Goal: Navigation & Orientation: Find specific page/section

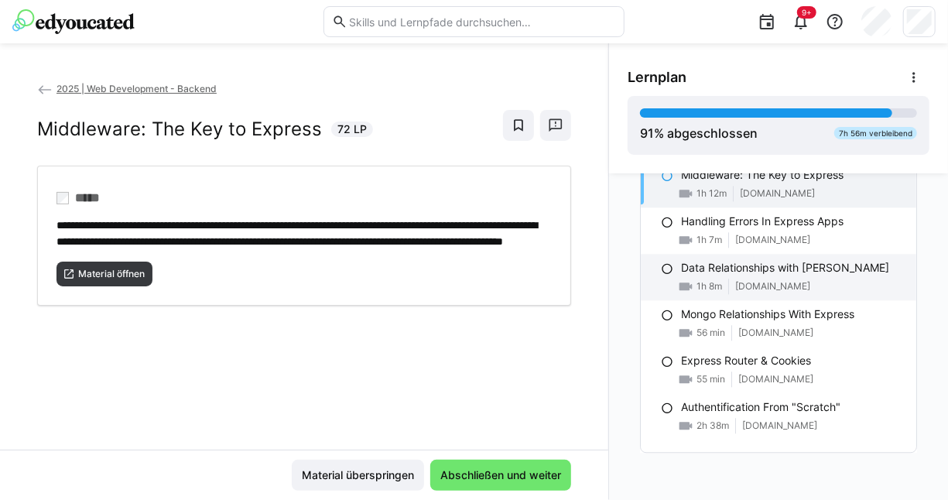
scroll to position [1727, 0]
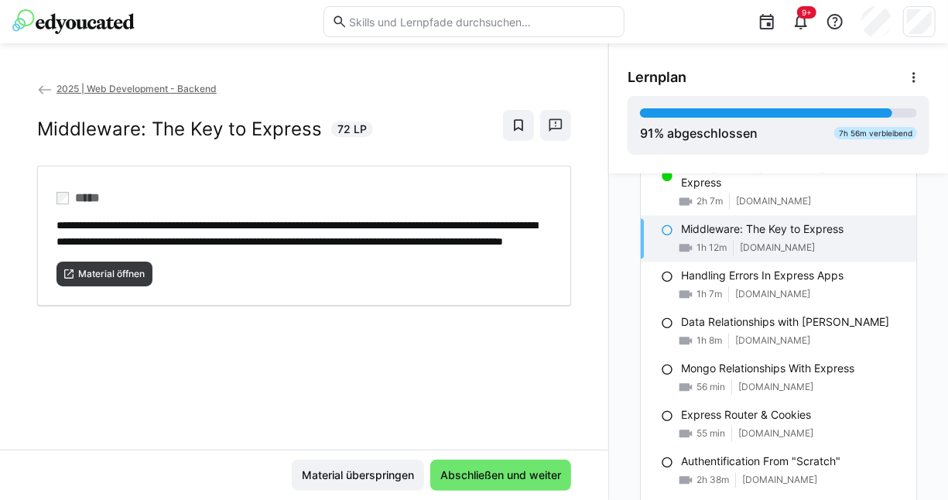
click at [166, 87] on span "2025 | Web Development - Backend" at bounding box center [136, 89] width 160 height 12
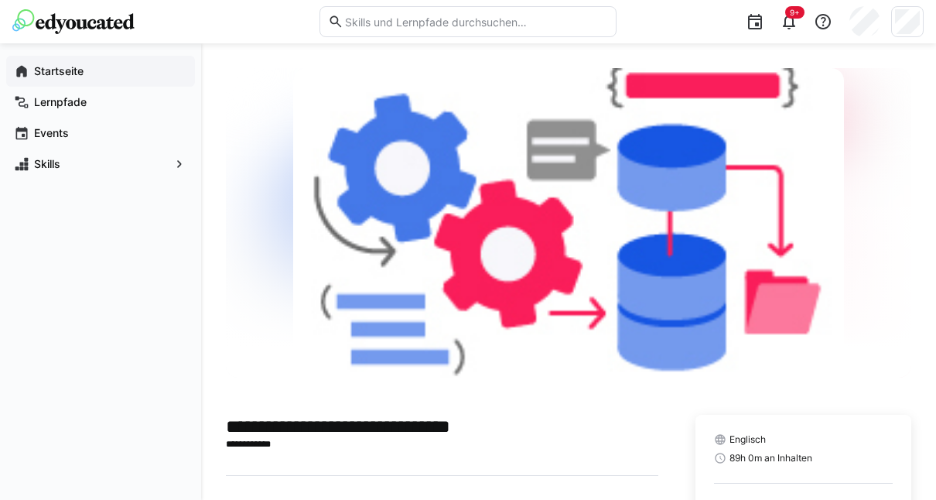
click at [80, 77] on span "Startseite" at bounding box center [110, 70] width 156 height 15
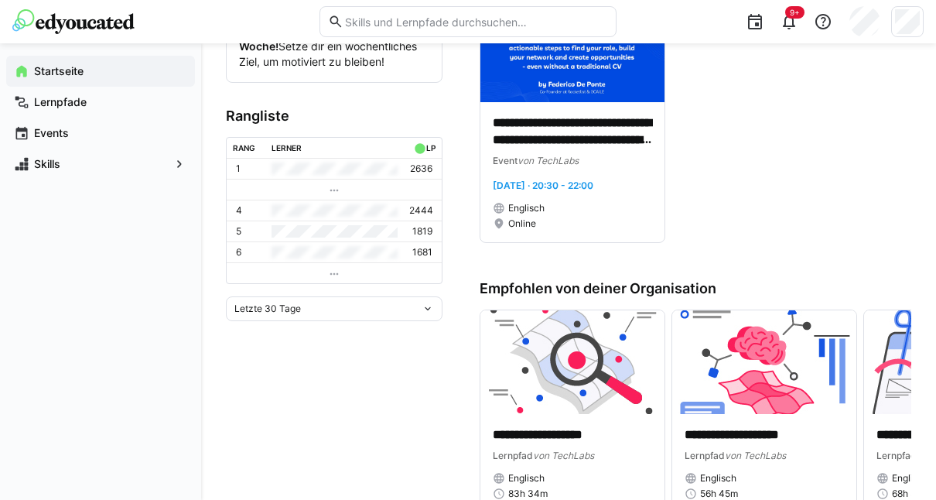
scroll to position [392, 0]
click at [383, 299] on div "Letzte 30 Tage" at bounding box center [334, 309] width 217 height 25
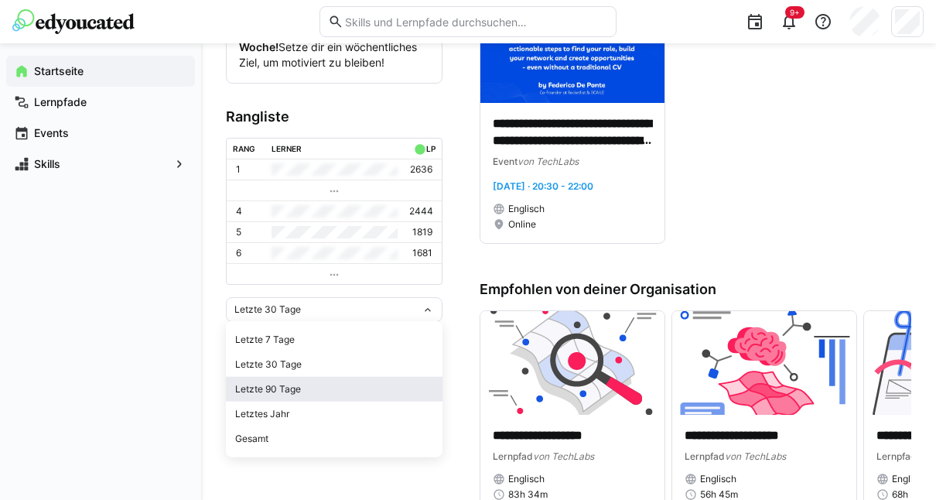
click at [346, 397] on span "Letzte 90 Tage" at bounding box center [334, 389] width 217 height 25
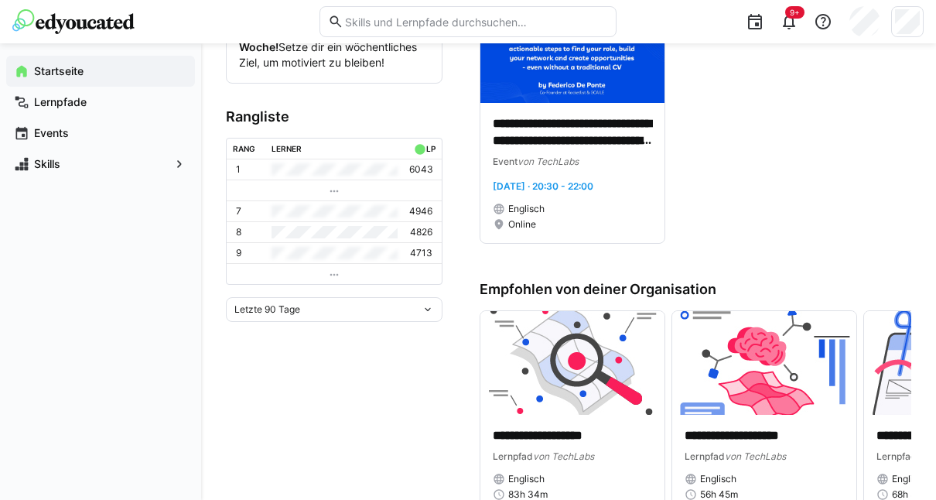
click at [370, 316] on div "Letzte 90 Tage" at bounding box center [334, 309] width 217 height 25
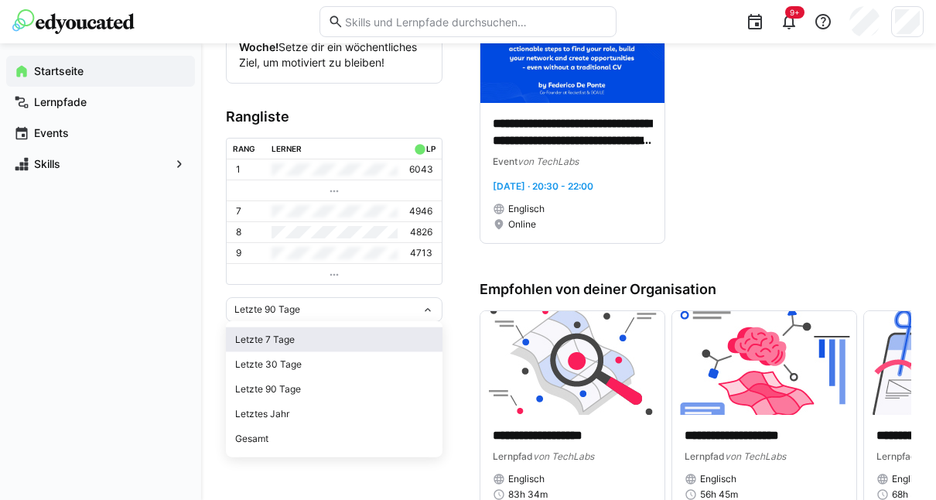
click at [358, 331] on span "Letzte 7 Tage" at bounding box center [334, 339] width 217 height 25
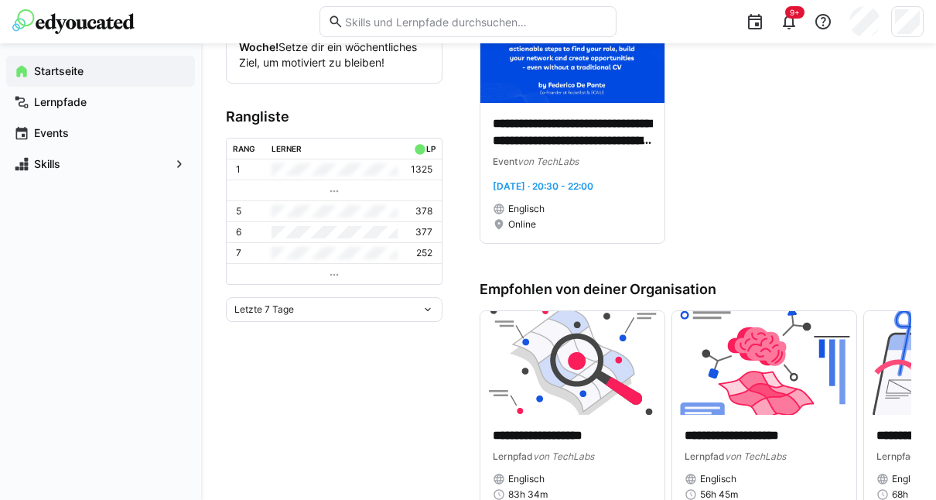
click at [361, 305] on div "Letzte 7 Tage" at bounding box center [327, 309] width 187 height 11
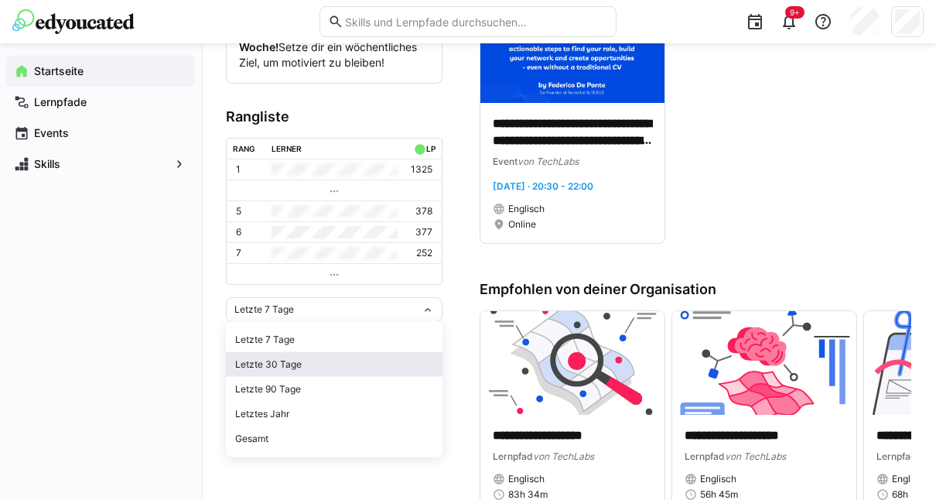
click at [282, 367] on div "Letzte 30 Tage" at bounding box center [334, 364] width 198 height 12
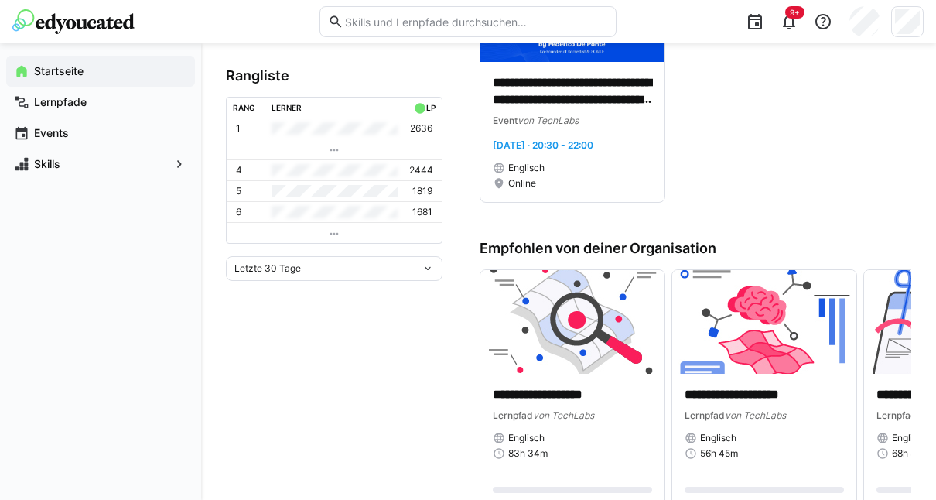
scroll to position [0, 0]
